Goal: Information Seeking & Learning: Learn about a topic

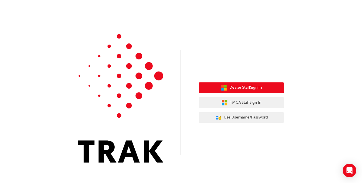
click at [249, 85] on span "Dealer Staff Sign In" at bounding box center [245, 87] width 32 height 7
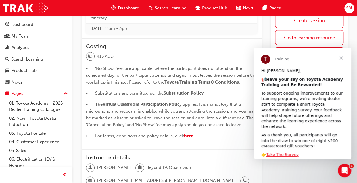
scroll to position [284, 0]
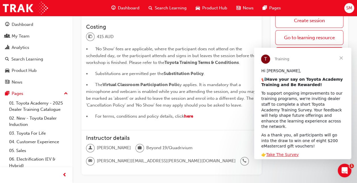
click at [341, 57] on span "Close" at bounding box center [341, 58] width 20 height 20
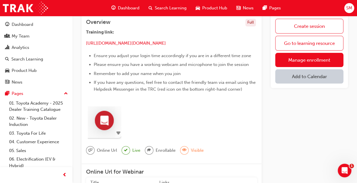
scroll to position [0, 0]
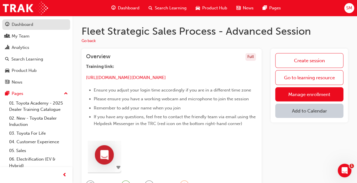
click at [20, 22] on div "Dashboard" at bounding box center [23, 24] width 22 height 7
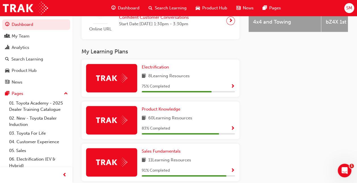
scroll to position [284, 0]
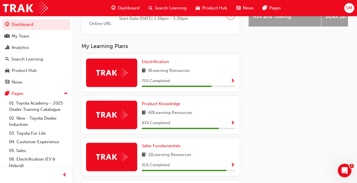
click at [233, 81] on span "Show Progress" at bounding box center [233, 81] width 4 height 5
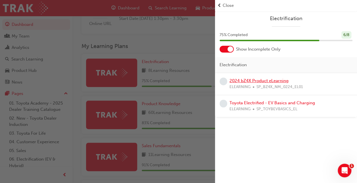
click at [263, 79] on link "2024 bZ4X Product eLearning" at bounding box center [259, 80] width 59 height 5
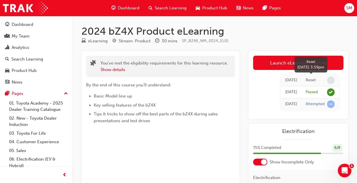
click at [329, 79] on span "learningRecordVerb_NONE-icon" at bounding box center [331, 80] width 8 height 8
click at [285, 81] on div "[DATE]" at bounding box center [291, 80] width 12 height 7
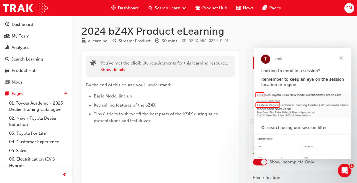
click at [341, 57] on span "Close" at bounding box center [341, 58] width 20 height 20
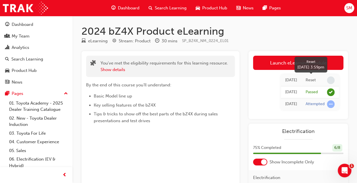
click at [311, 81] on div "Reset" at bounding box center [311, 80] width 10 height 5
click at [331, 79] on span "learningRecordVerb_NONE-icon" at bounding box center [331, 80] width 8 height 8
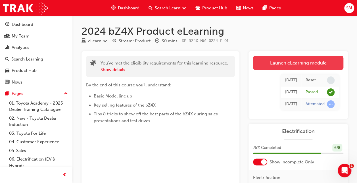
click at [299, 60] on link "Launch eLearning module" at bounding box center [298, 63] width 90 height 14
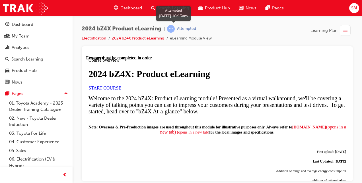
click at [173, 28] on span "learningRecordVerb_ATTEMPT-icon" at bounding box center [171, 29] width 8 height 8
click at [186, 28] on div "Attempted" at bounding box center [186, 28] width 19 height 5
click at [172, 28] on span "learningRecordVerb_ATTEMPT-icon" at bounding box center [171, 29] width 8 height 8
click at [121, 90] on link "START COURSE" at bounding box center [104, 87] width 33 height 5
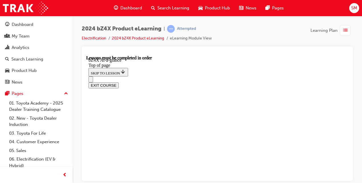
scroll to position [886, 0]
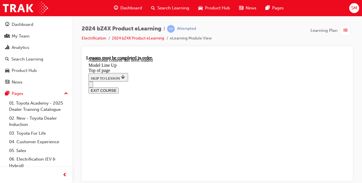
scroll to position [1122, 0]
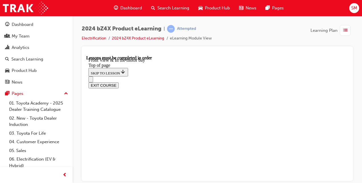
scroll to position [188, 0]
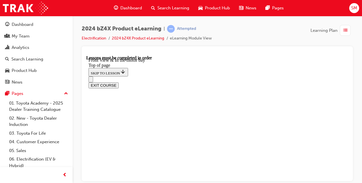
scroll to position [183, 0]
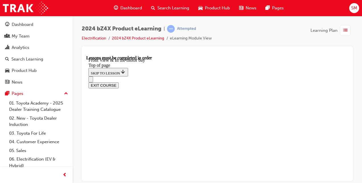
scroll to position [411, 0]
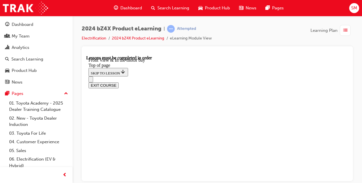
scroll to position [396, 0]
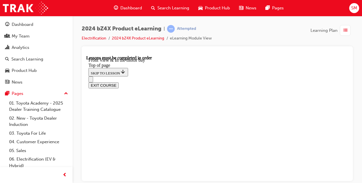
click at [324, 82] on div "EXIT COURSE" at bounding box center [216, 85] width 257 height 6
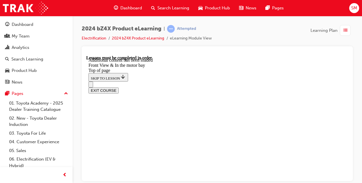
scroll to position [896, 0]
drag, startPoint x: 246, startPoint y: 127, endPoint x: 203, endPoint y: 152, distance: 49.3
drag, startPoint x: 190, startPoint y: 154, endPoint x: 204, endPoint y: 128, distance: 28.6
drag, startPoint x: 180, startPoint y: 154, endPoint x: 196, endPoint y: 154, distance: 15.9
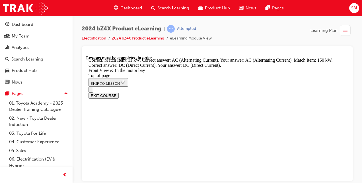
scroll to position [1015, 0]
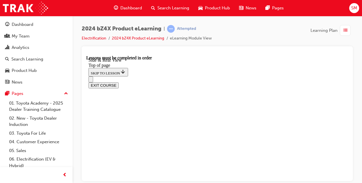
scroll to position [188, 0]
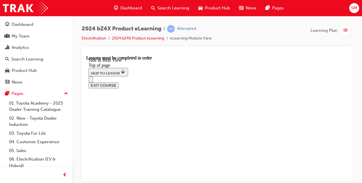
scroll to position [188, 0]
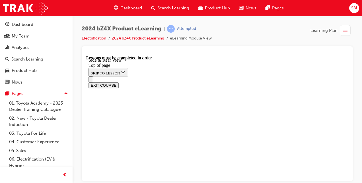
scroll to position [258, 0]
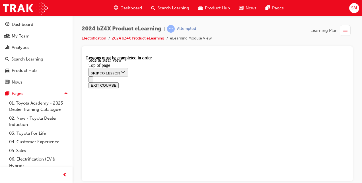
scroll to position [555, 0]
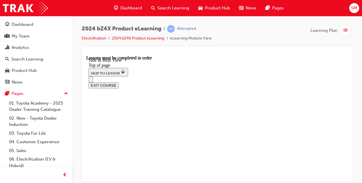
scroll to position [833, 0]
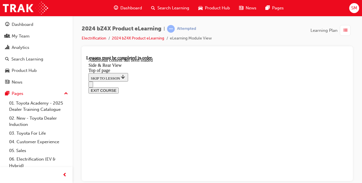
scroll to position [985, 0]
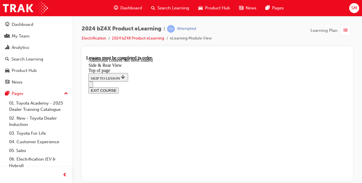
scroll to position [1070, 0]
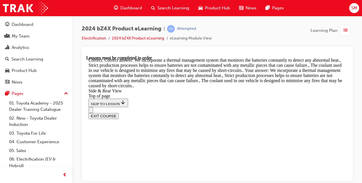
scroll to position [1468, 0]
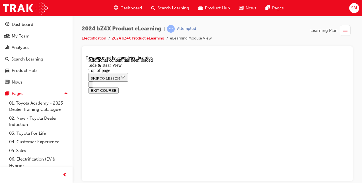
scroll to position [1804, 0]
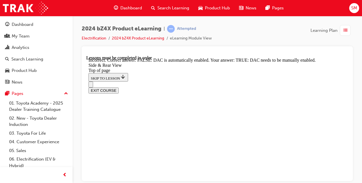
scroll to position [1874, 0]
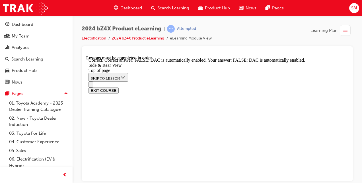
scroll to position [1912, 0]
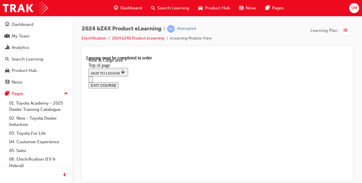
scroll to position [188, 0]
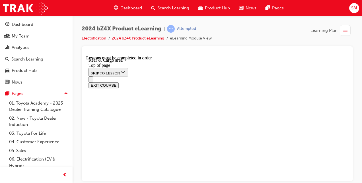
scroll to position [214, 0]
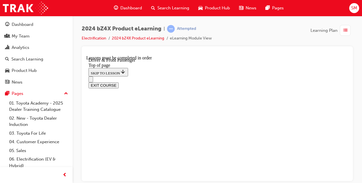
scroll to position [34, 0]
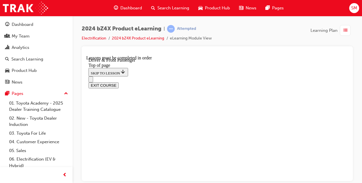
scroll to position [242, 0]
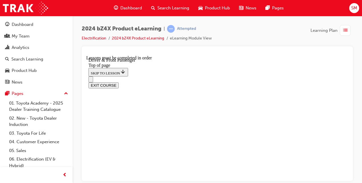
scroll to position [85, 0]
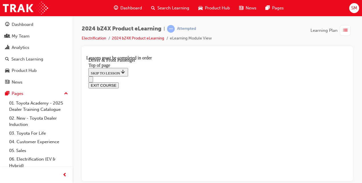
scroll to position [17, 0]
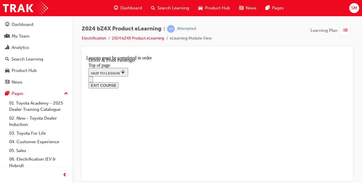
scroll to position [227, 0]
drag, startPoint x: 296, startPoint y: 130, endPoint x: 269, endPoint y: 137, distance: 28.3
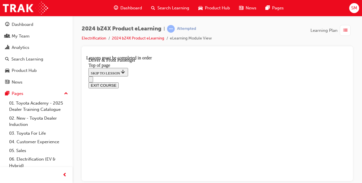
scroll to position [24, 0]
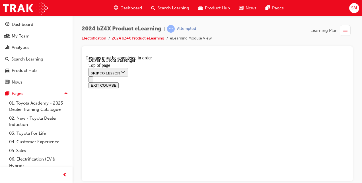
scroll to position [1378, 0]
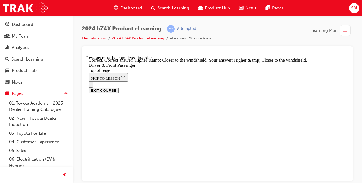
scroll to position [1442, 0]
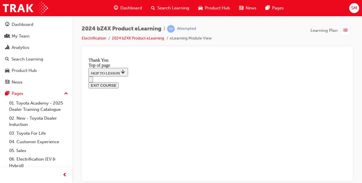
scroll to position [113, 0]
click at [119, 82] on button "EXIT COURSE" at bounding box center [103, 85] width 30 height 6
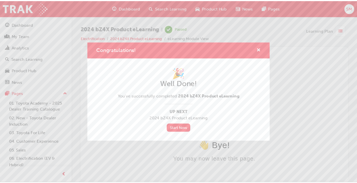
scroll to position [0, 0]
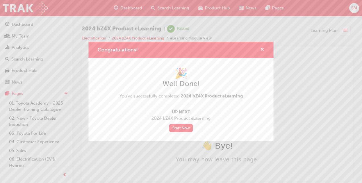
click at [262, 49] on span "cross-icon" at bounding box center [262, 49] width 4 height 5
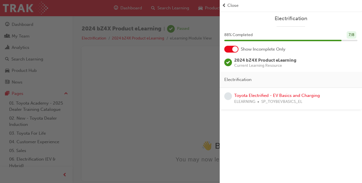
click at [227, 97] on span "learningRecordVerb_NONE-icon" at bounding box center [228, 96] width 8 height 8
click at [230, 97] on span "learningRecordVerb_NONE-icon" at bounding box center [228, 96] width 8 height 8
click at [226, 95] on span "learningRecordVerb_NONE-icon" at bounding box center [228, 96] width 8 height 8
click at [327, 67] on div "2024 bZ4X Product eLearning Current Learning Resource" at bounding box center [290, 64] width 142 height 15
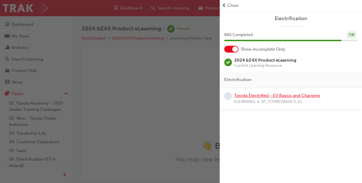
click at [265, 95] on link "Toyota Electrified - EV Basics and Charging" at bounding box center [277, 95] width 86 height 5
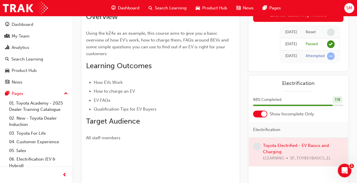
scroll to position [57, 0]
